Goal: Find specific page/section: Find specific page/section

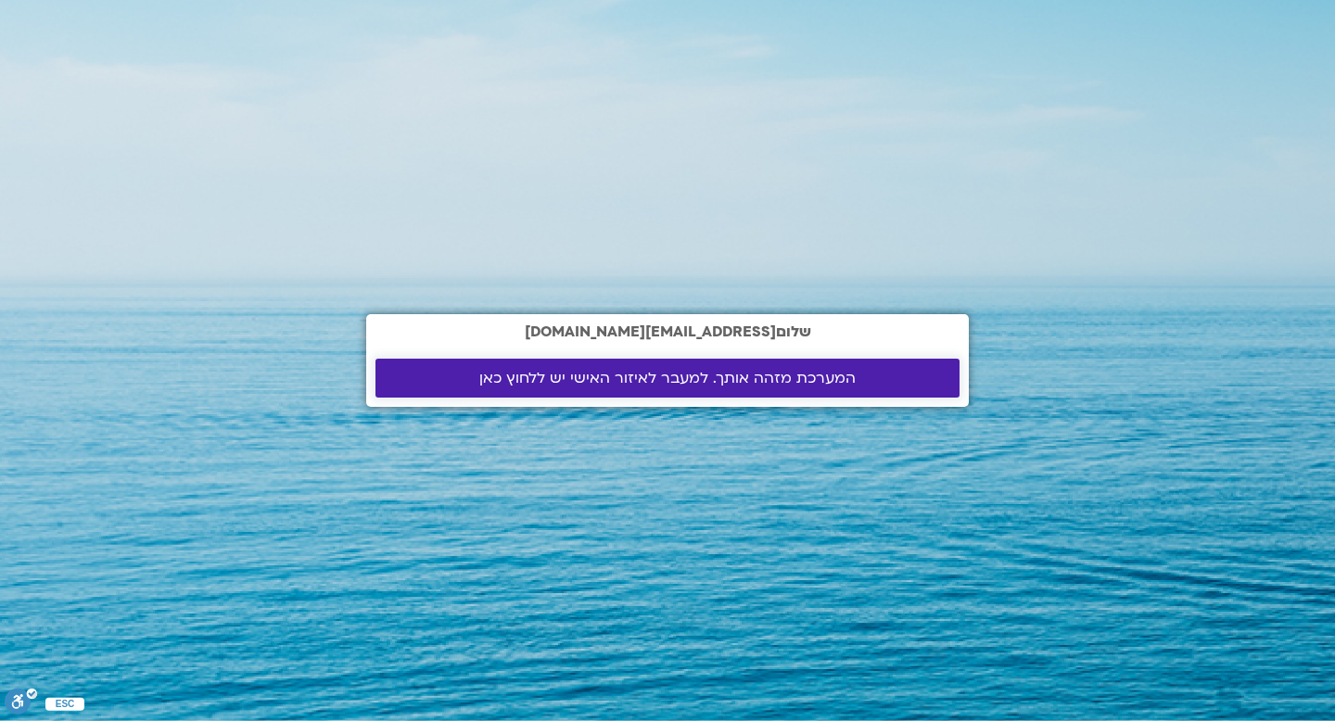
click at [773, 391] on link "המערכת מזהה אותך. למעבר לאיזור האישי יש ללחוץ כאן" at bounding box center [668, 378] width 584 height 39
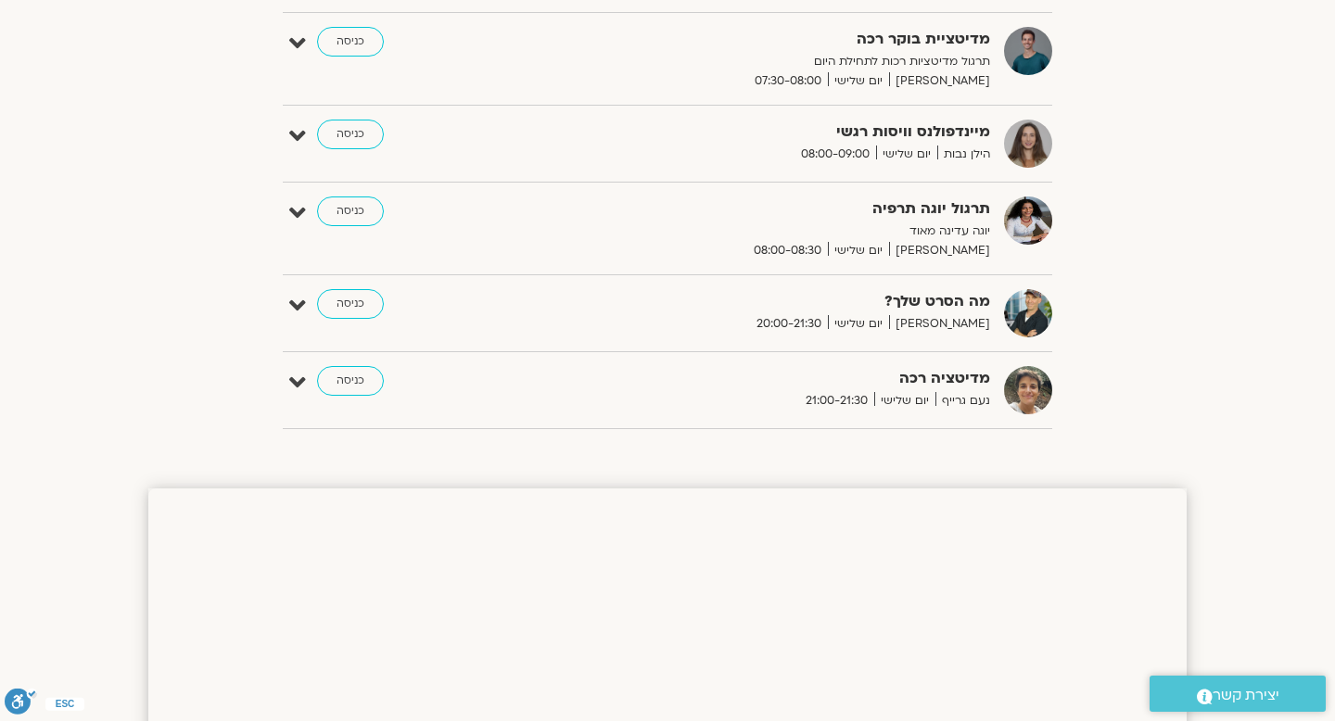
scroll to position [387, 0]
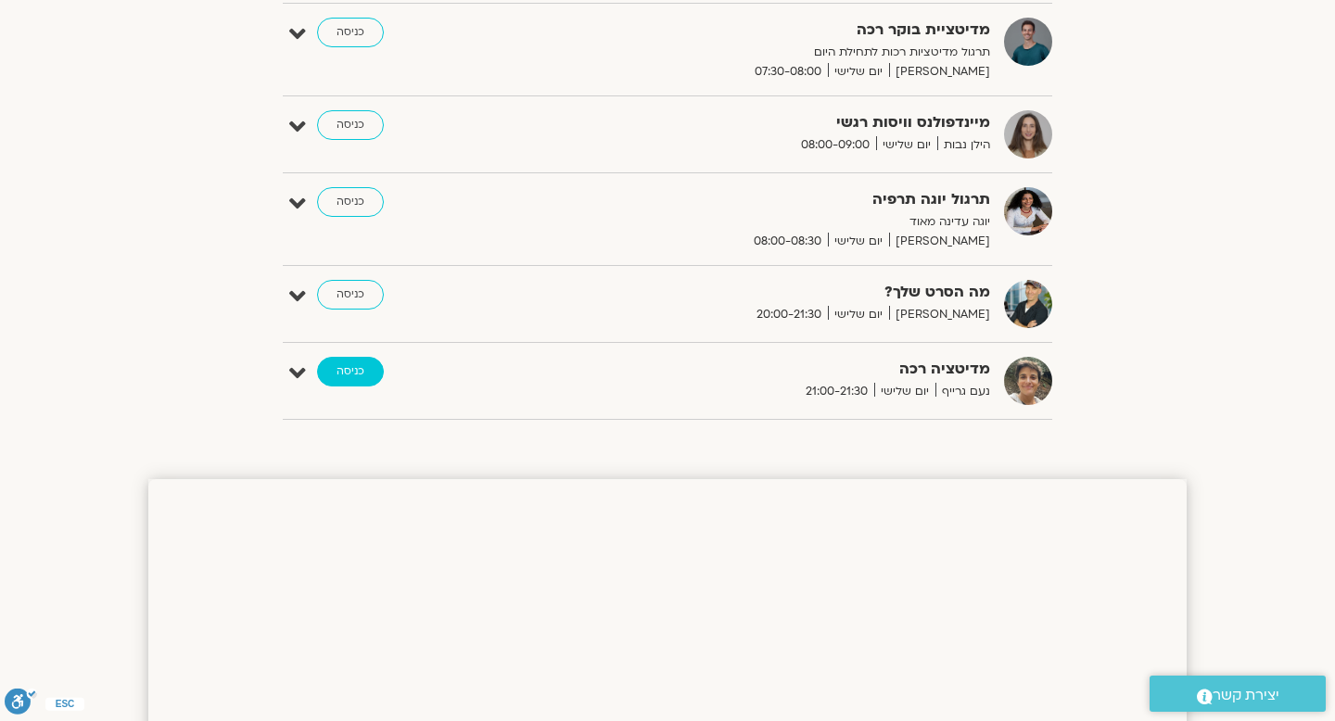
click at [346, 372] on link "כניסה" at bounding box center [350, 372] width 67 height 30
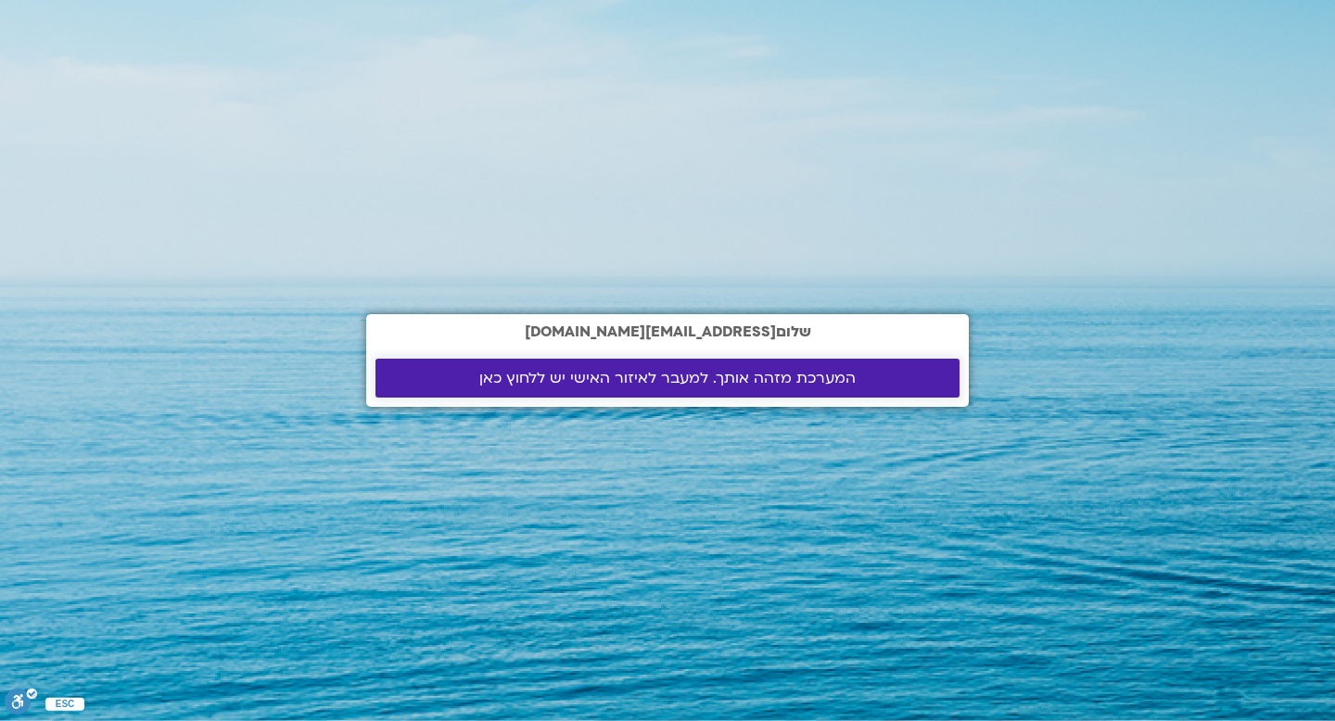
click at [720, 372] on span "המערכת מזהה אותך. למעבר לאיזור האישי יש ללחוץ כאן" at bounding box center [667, 378] width 376 height 17
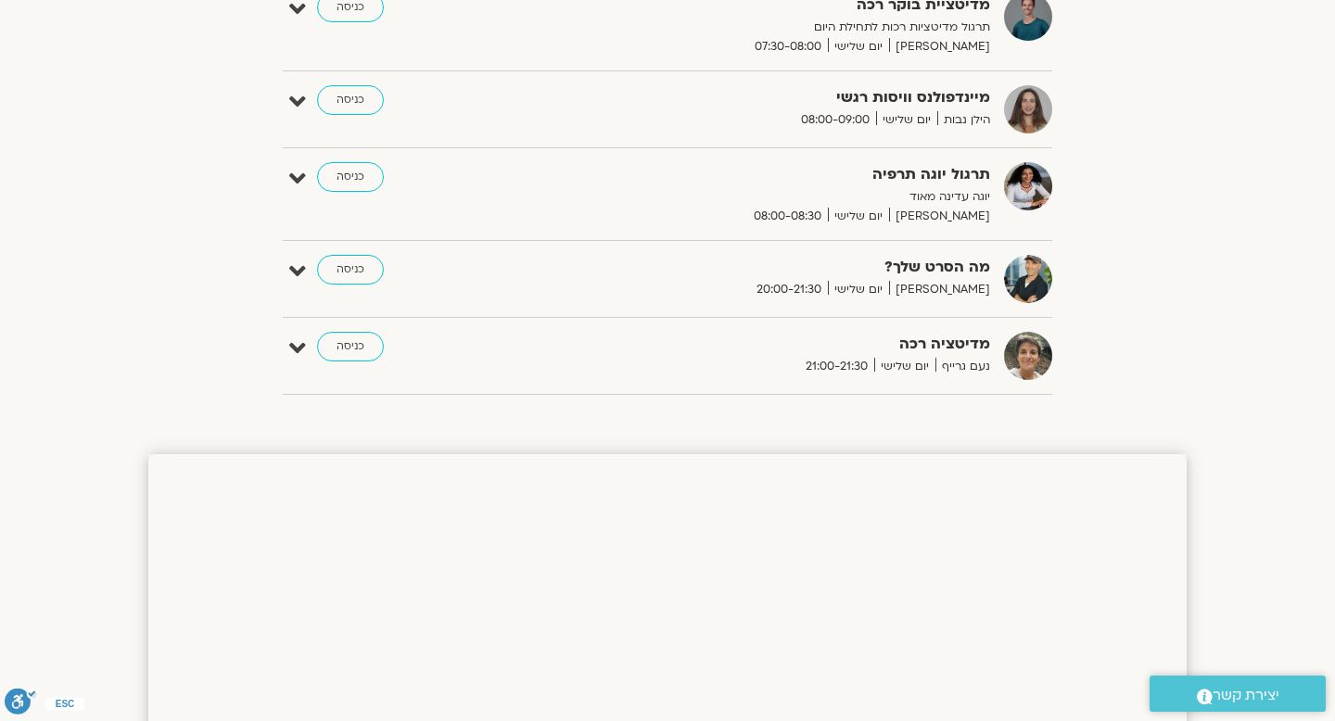
scroll to position [444, 0]
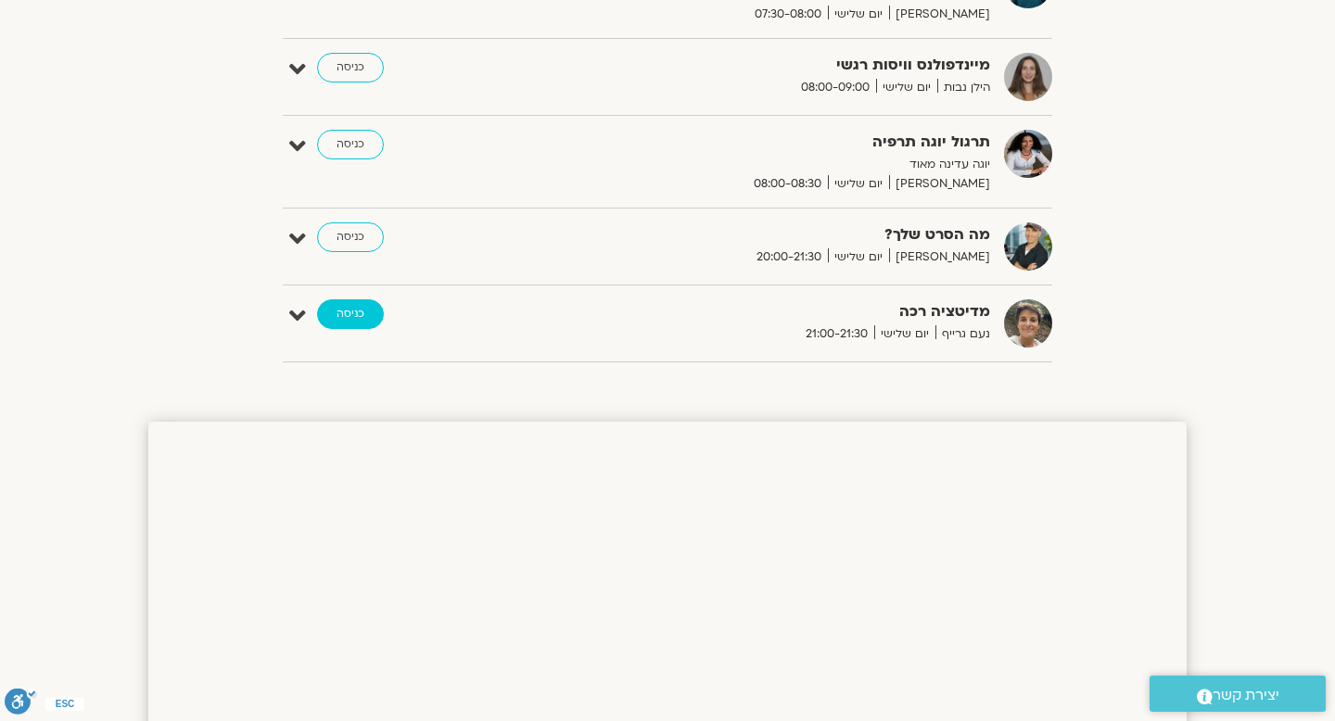
click at [343, 313] on link "כניסה" at bounding box center [350, 315] width 67 height 30
